Goal: Task Accomplishment & Management: Complete application form

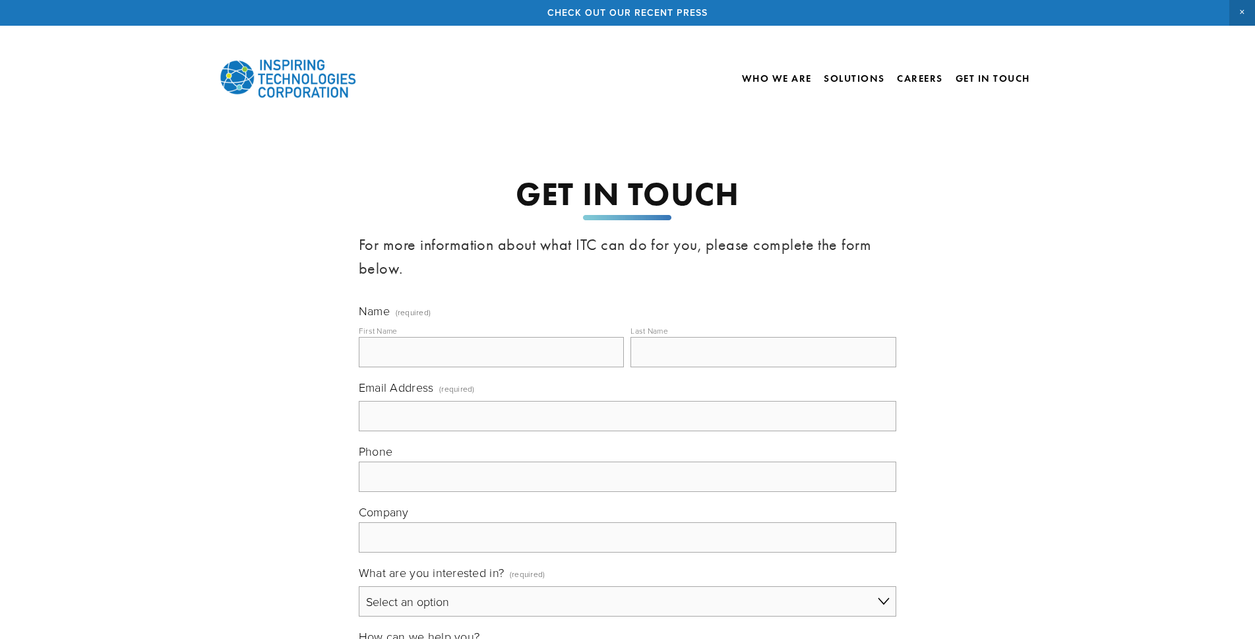
drag, startPoint x: 460, startPoint y: 342, endPoint x: 466, endPoint y: 361, distance: 20.0
click at [466, 361] on input "First Name" at bounding box center [492, 352] width 266 height 30
type input "[PERSON_NAME]"
type input "[PERSON_NAME][EMAIL_ADDRESS][DOMAIN_NAME]"
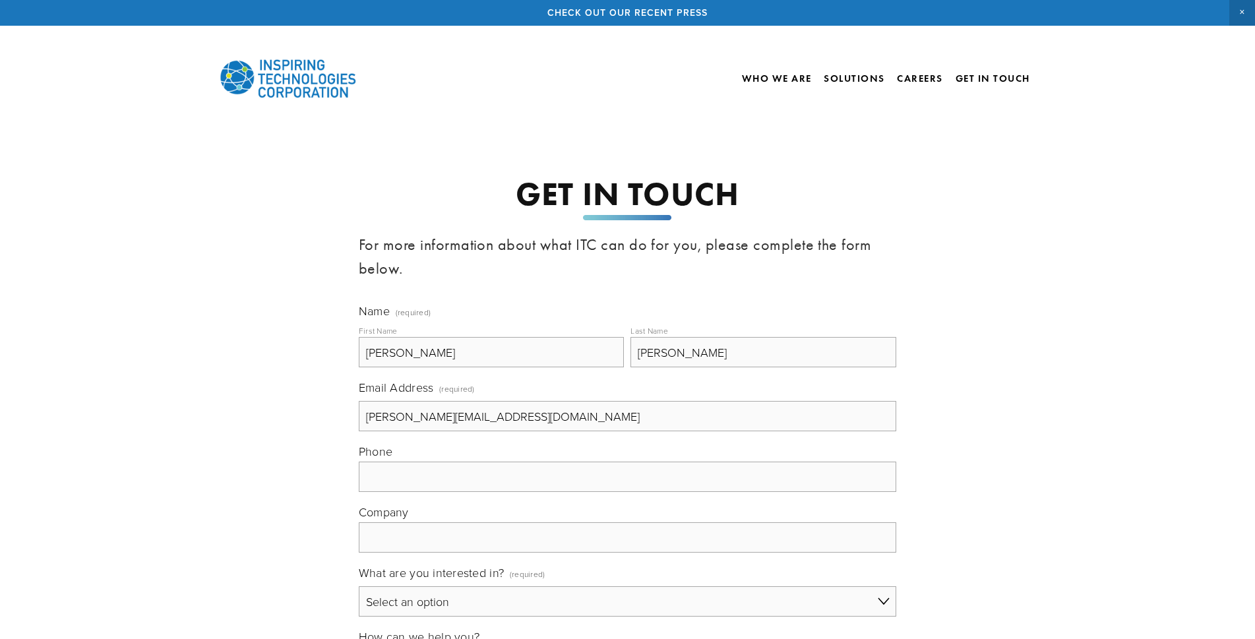
type input "[PHONE_NUMBER]"
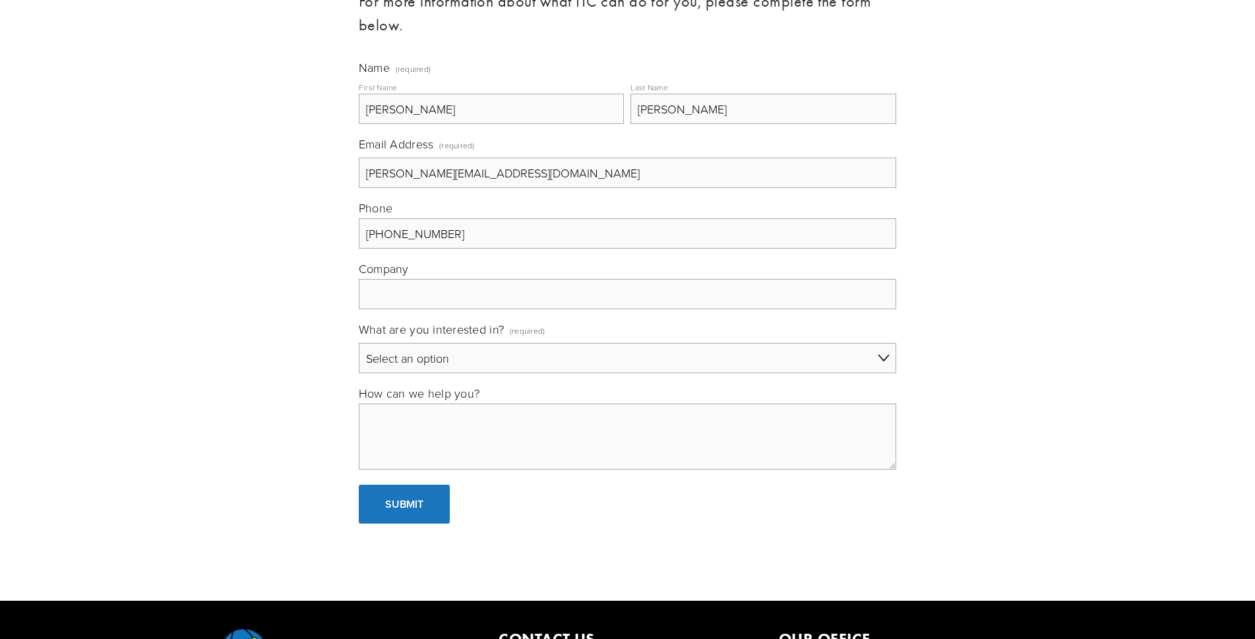
scroll to position [264, 0]
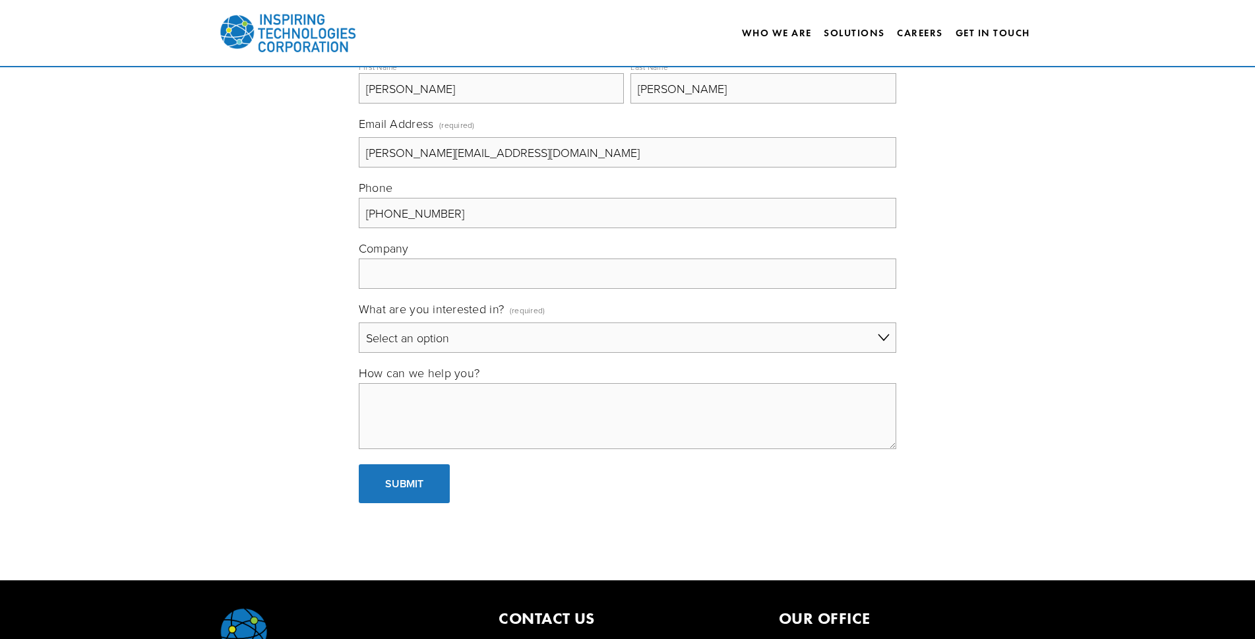
drag, startPoint x: 465, startPoint y: 257, endPoint x: 474, endPoint y: 270, distance: 15.7
click at [468, 263] on div "Company" at bounding box center [628, 264] width 538 height 49
click at [503, 348] on select "Select an option General Building Automation Electronic Security Systems IT Sol…" at bounding box center [628, 338] width 538 height 30
select select "IT Solutions"
click at [359, 323] on select "Select an option General Building Automation Electronic Security Systems IT Sol…" at bounding box center [628, 338] width 538 height 30
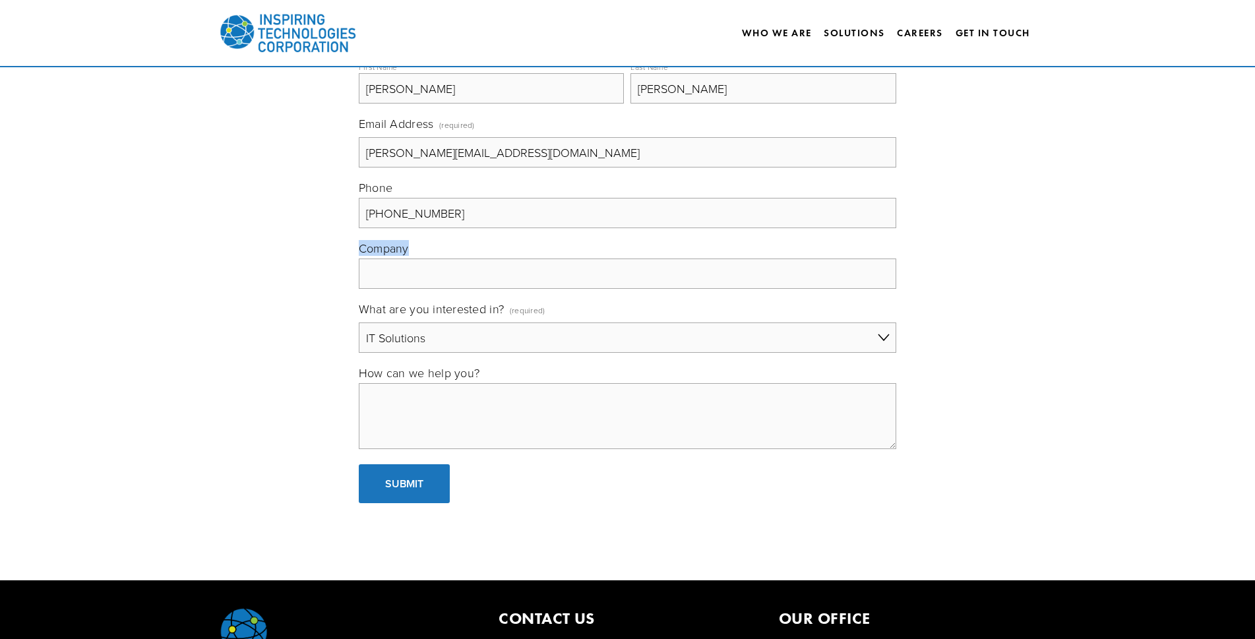
click at [428, 443] on textarea "How can we help you?" at bounding box center [628, 416] width 538 height 66
click at [425, 441] on textarea "How can we help you?" at bounding box center [628, 416] width 538 height 66
click at [421, 436] on textarea "How can we help you?" at bounding box center [628, 416] width 538 height 66
drag, startPoint x: 421, startPoint y: 434, endPoint x: 423, endPoint y: 426, distance: 8.2
click at [421, 429] on textarea "How can we help you?" at bounding box center [628, 416] width 538 height 66
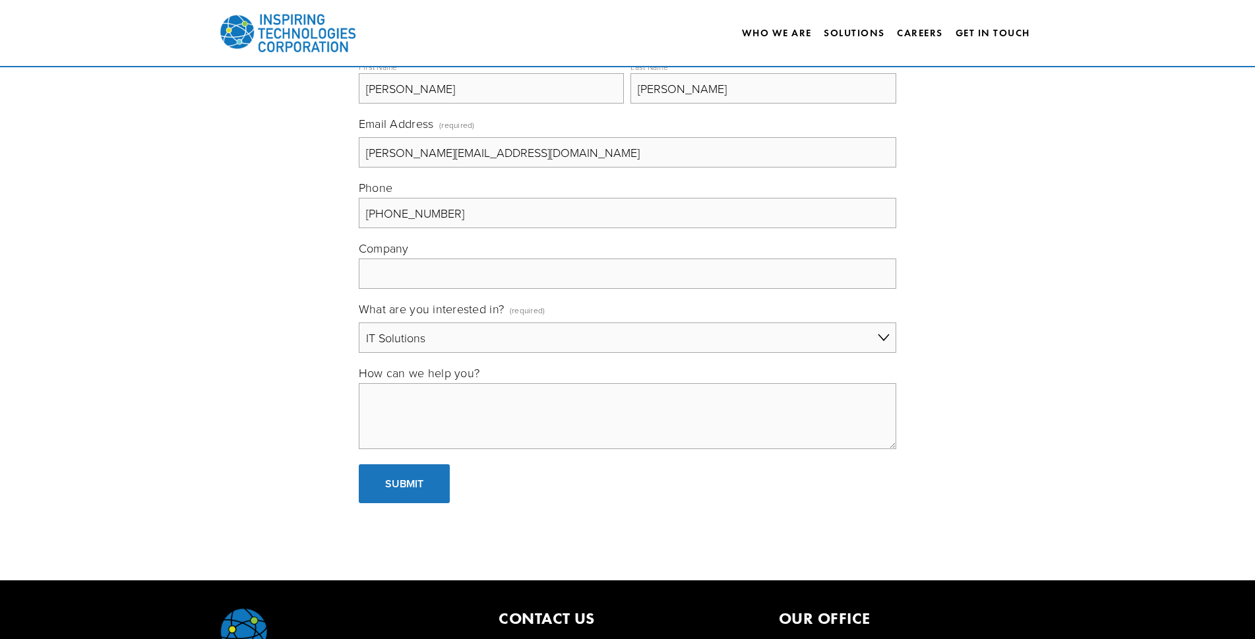
click at [423, 426] on textarea "How can we help you?" at bounding box center [628, 416] width 538 height 66
drag, startPoint x: 423, startPoint y: 426, endPoint x: 453, endPoint y: 342, distance: 89.1
click at [425, 396] on textarea "How can we help you?" at bounding box center [628, 416] width 538 height 66
paste textarea ""Inspiring Technologies Corp., Leads for Inspiring Technologies Corp. are being…"
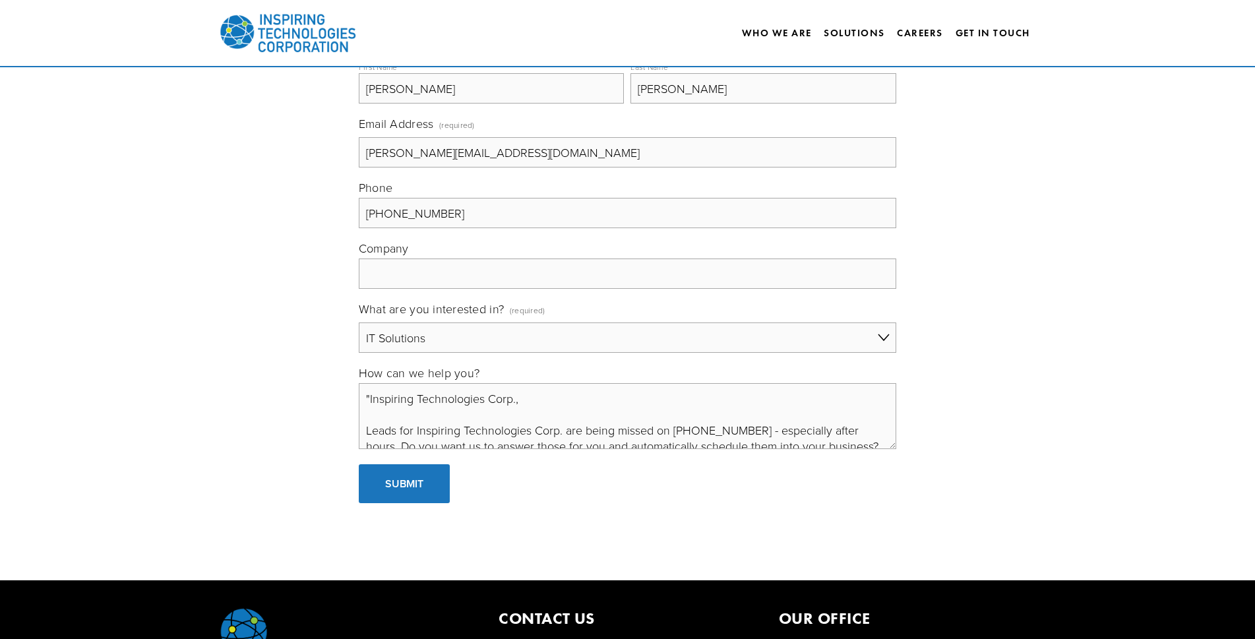
drag, startPoint x: 392, startPoint y: 383, endPoint x: 166, endPoint y: 126, distance: 342.1
click at [59, 212] on main "GET IN TOUCH For more information about what ITC can do for you, please complet…" at bounding box center [627, 171] width 1255 height 819
type textarea "Inspiring Technologies Corp., Leads for Inspiring Technologies Corp. are being …"
click at [456, 290] on div "Name (required) First Name [PERSON_NAME] Last Name [PERSON_NAME] Email Address …" at bounding box center [628, 246] width 538 height 414
drag, startPoint x: 408, startPoint y: 274, endPoint x: 421, endPoint y: 308, distance: 36.1
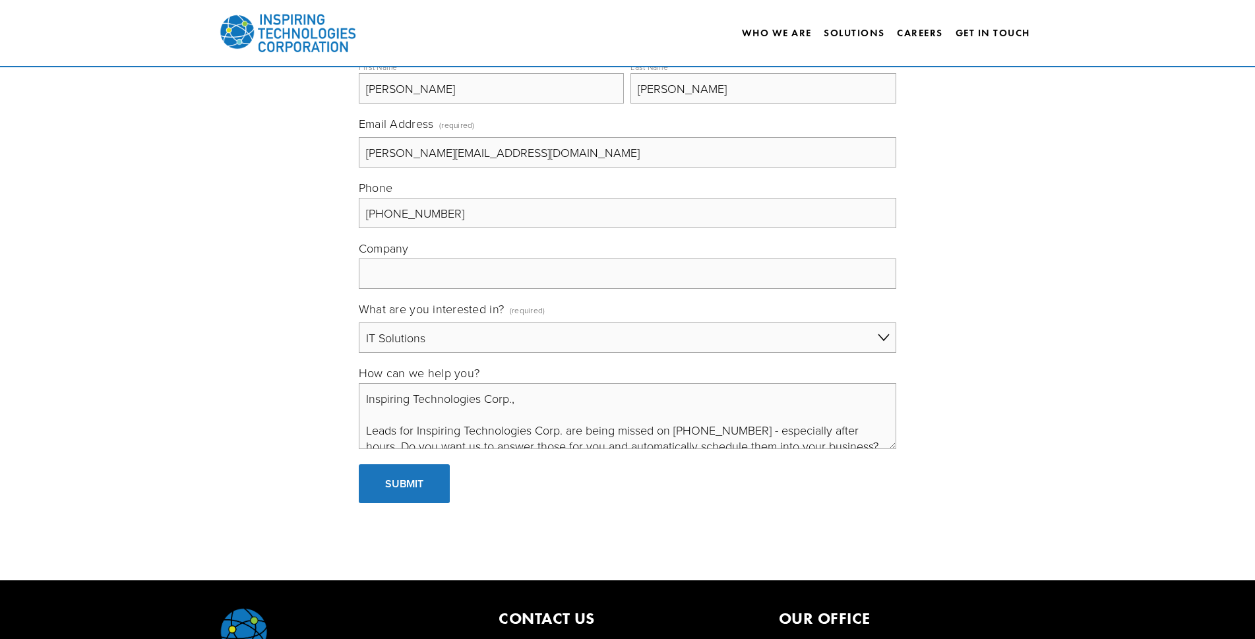
click at [412, 283] on input "Company" at bounding box center [628, 274] width 538 height 30
paste input "GetDandy"
type input "GetDandy"
drag, startPoint x: 415, startPoint y: 495, endPoint x: 423, endPoint y: 499, distance: 9.2
click at [421, 499] on button "Submit Submit" at bounding box center [404, 483] width 91 height 39
